Goal: Find specific fact: Find contact information

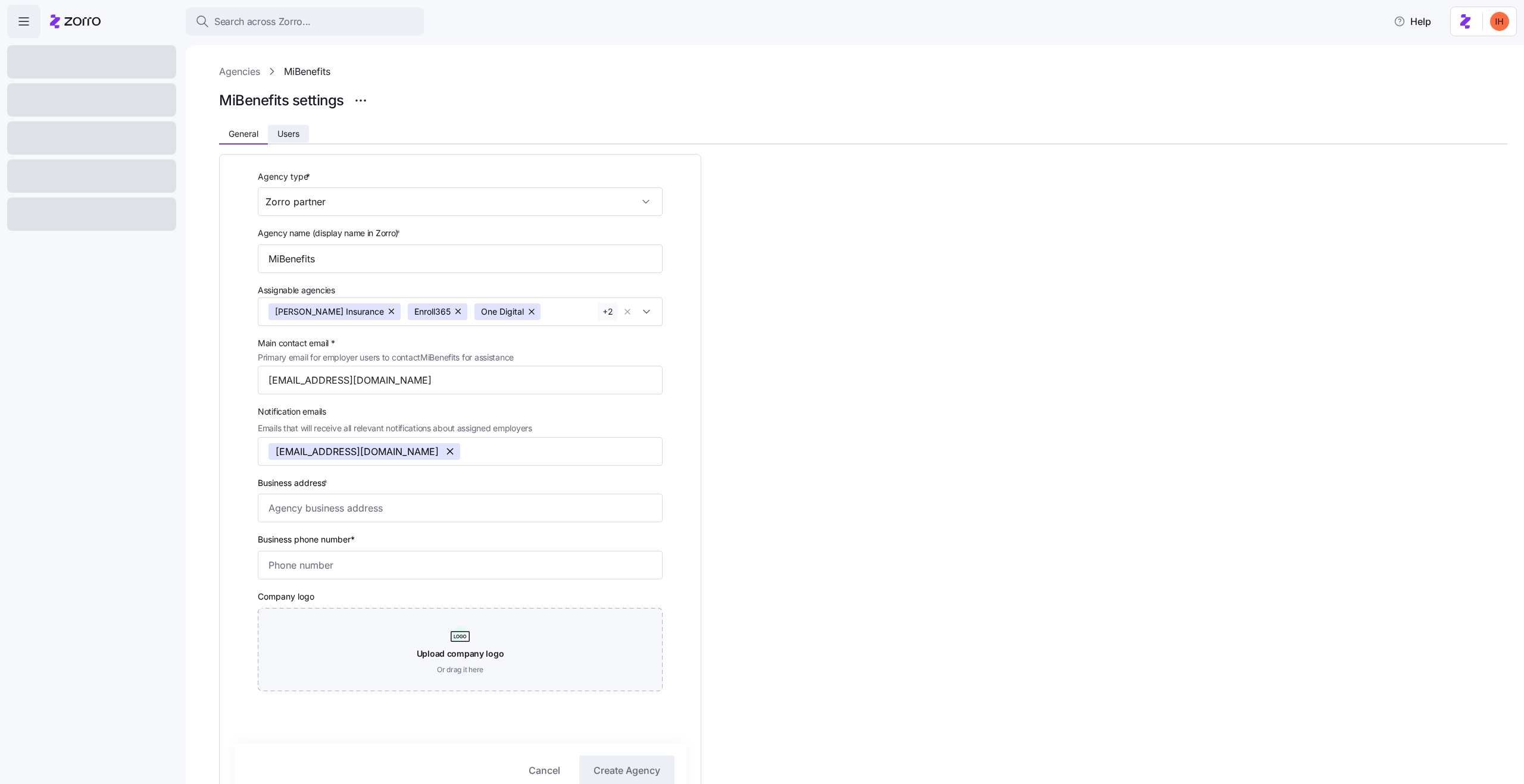
click at [287, 127] on button "Users" at bounding box center [288, 134] width 41 height 18
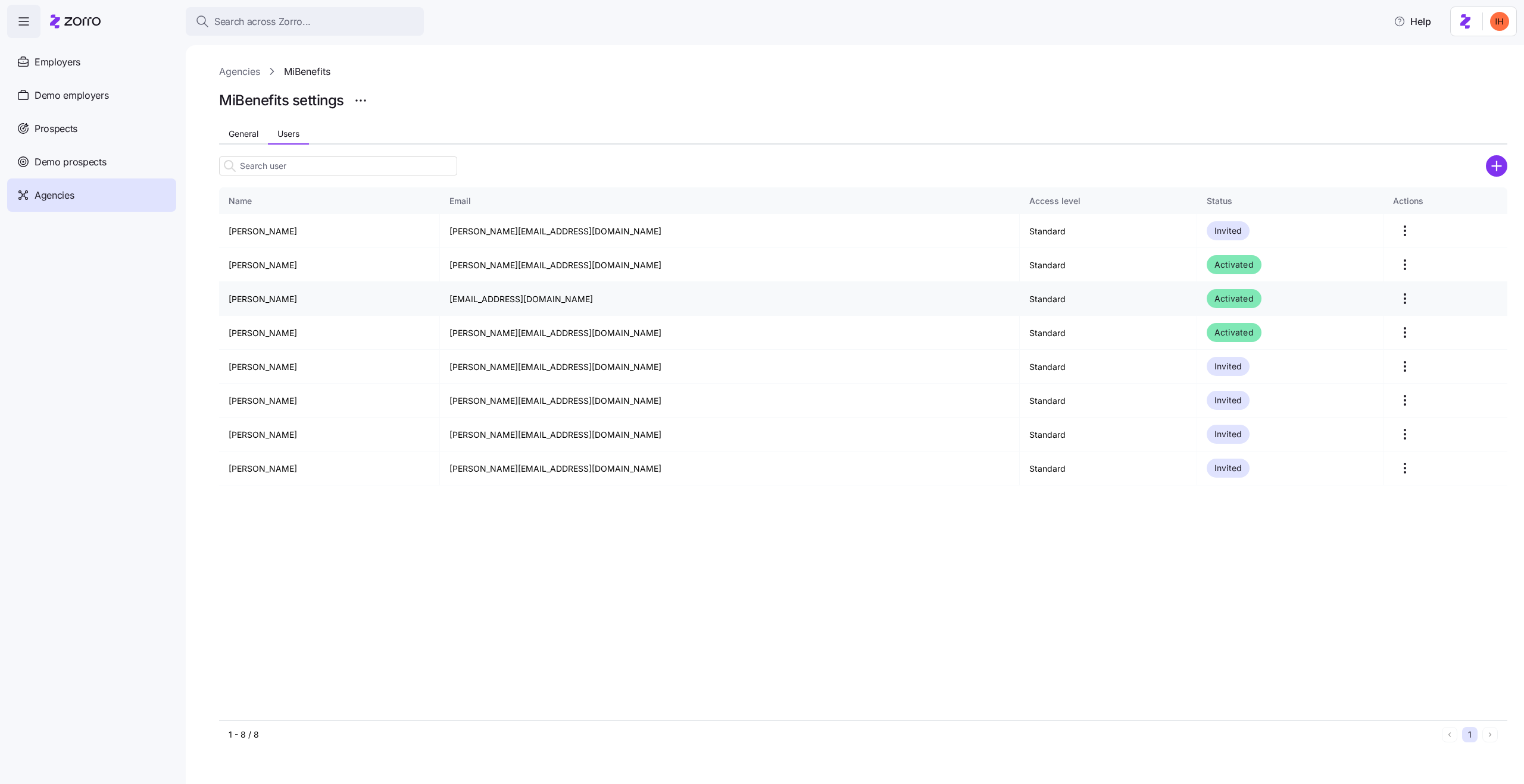
click at [568, 299] on td "[EMAIL_ADDRESS][DOMAIN_NAME]" at bounding box center [730, 299] width 580 height 34
copy td "[EMAIL_ADDRESS][DOMAIN_NAME]"
